Goal: Find specific page/section: Find specific page/section

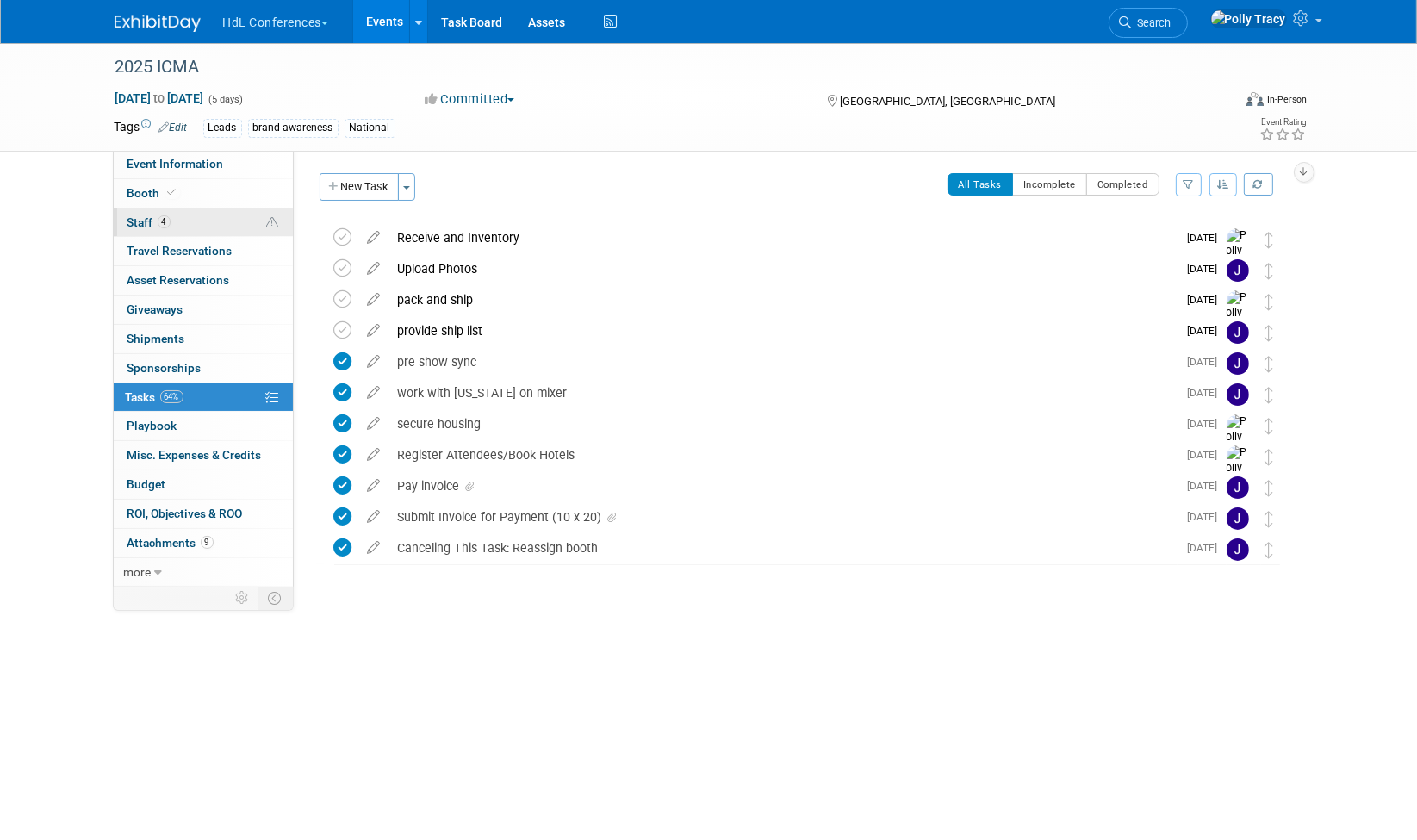
click at [141, 219] on span "Staff 4" at bounding box center [149, 222] width 43 height 14
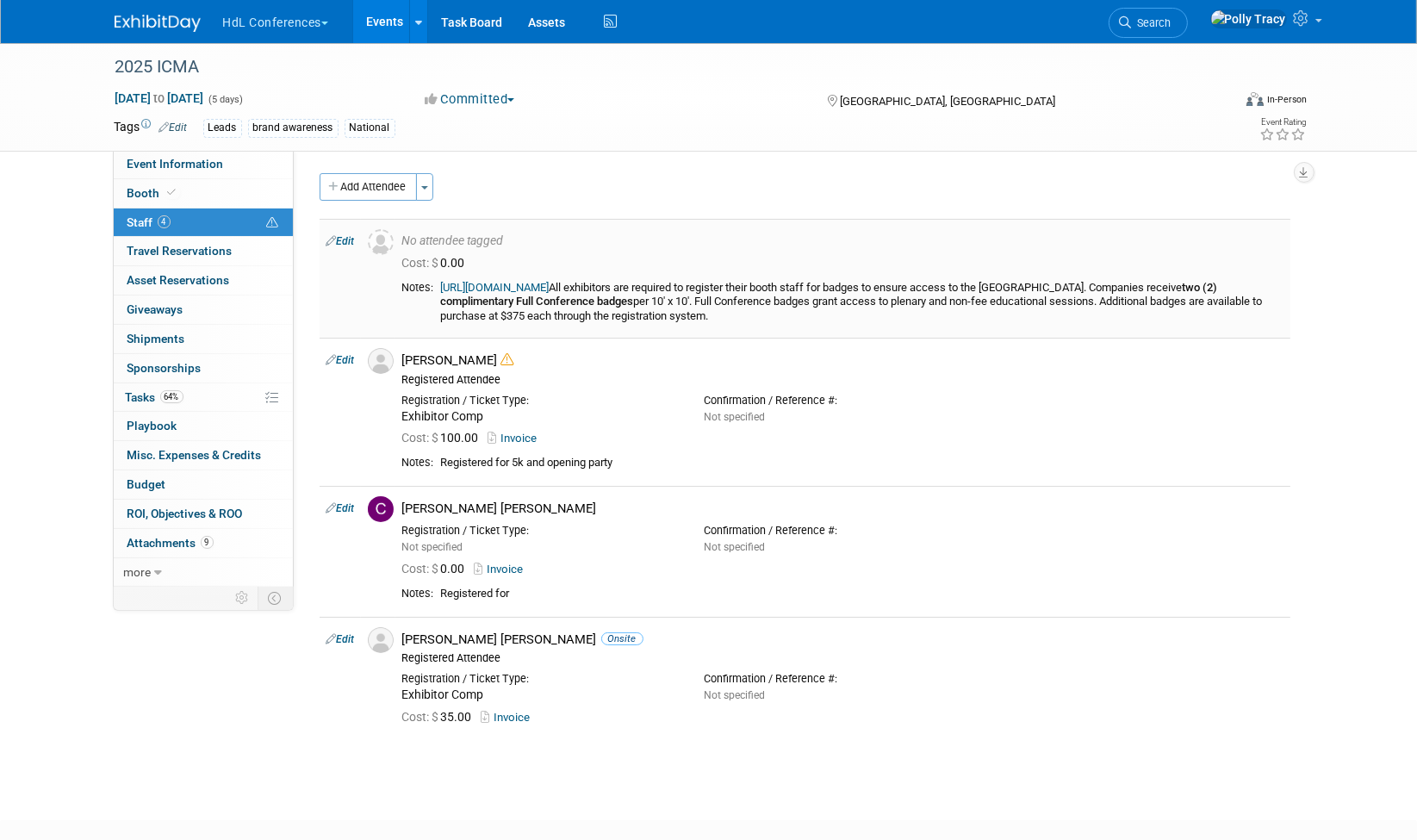
click at [460, 290] on link "https://registration.experientevent.com/ShowICM251/Flow/EXH#!/registrant//Exhib…" at bounding box center [495, 287] width 109 height 13
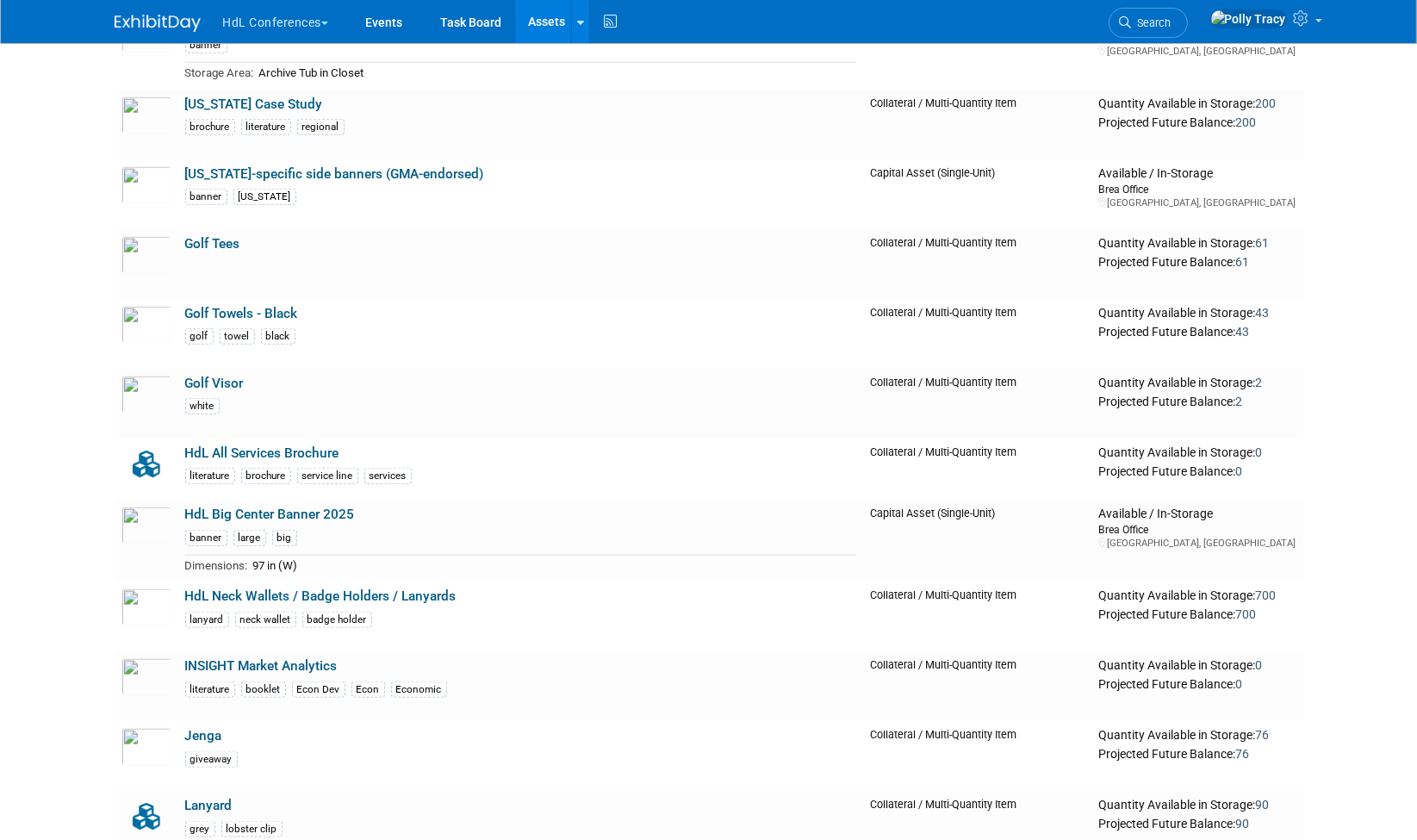
scroll to position [2258, 0]
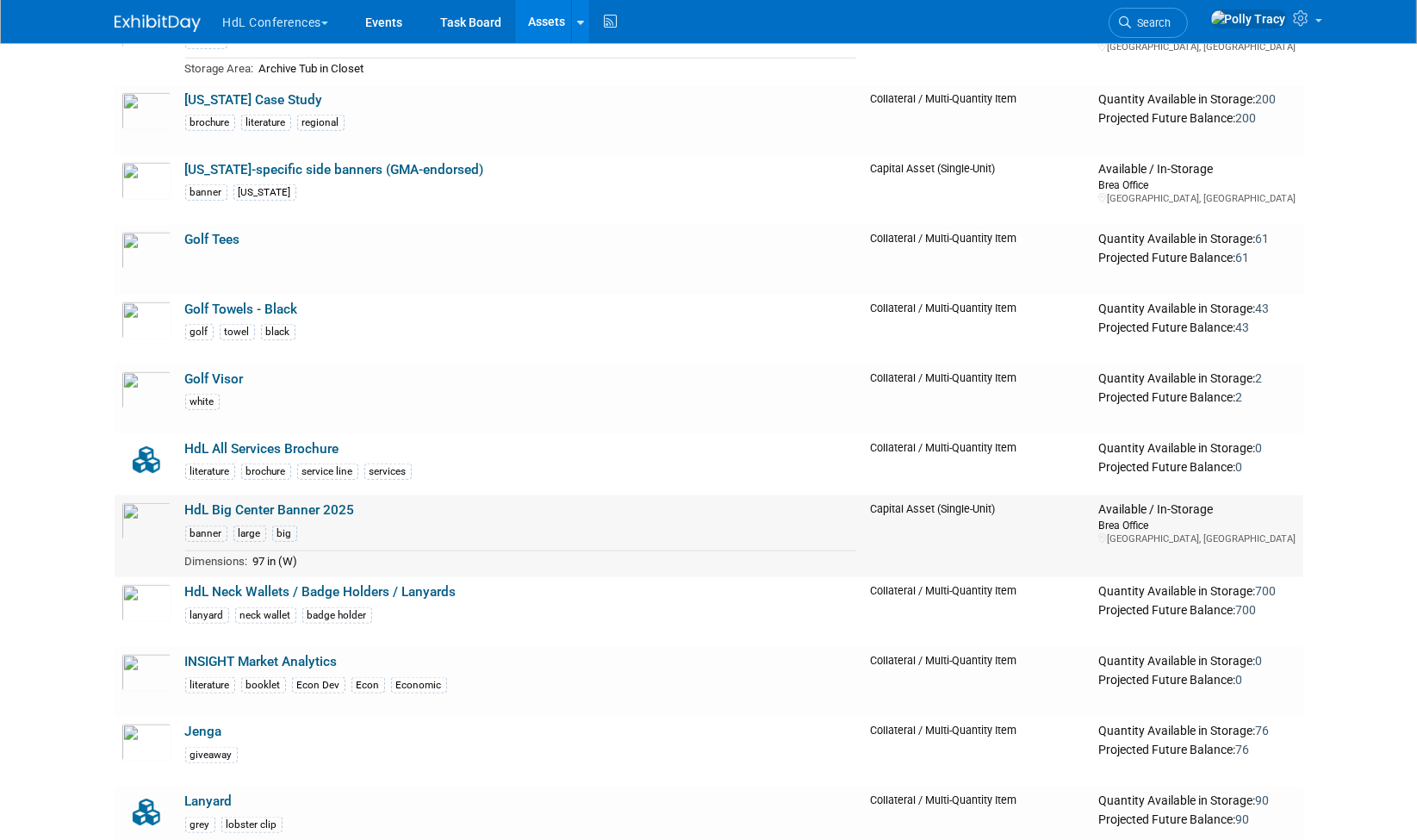
click at [263, 505] on link "HdL Big Center Banner 2025" at bounding box center [270, 510] width 169 height 15
